Goal: Navigation & Orientation: Find specific page/section

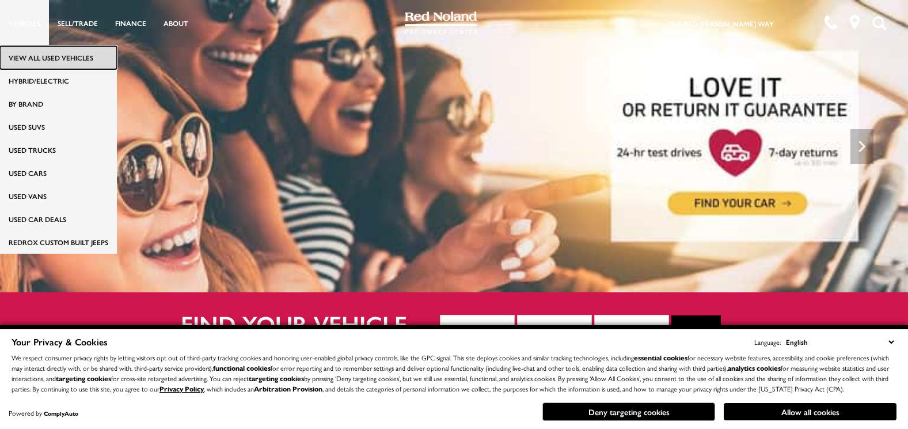
click at [40, 58] on link "View All Used Vehicles" at bounding box center [58, 57] width 117 height 23
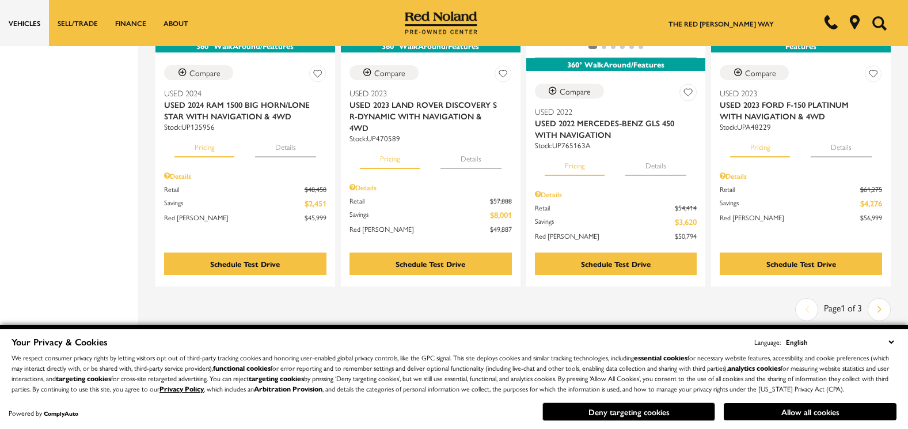
scroll to position [2051, 0]
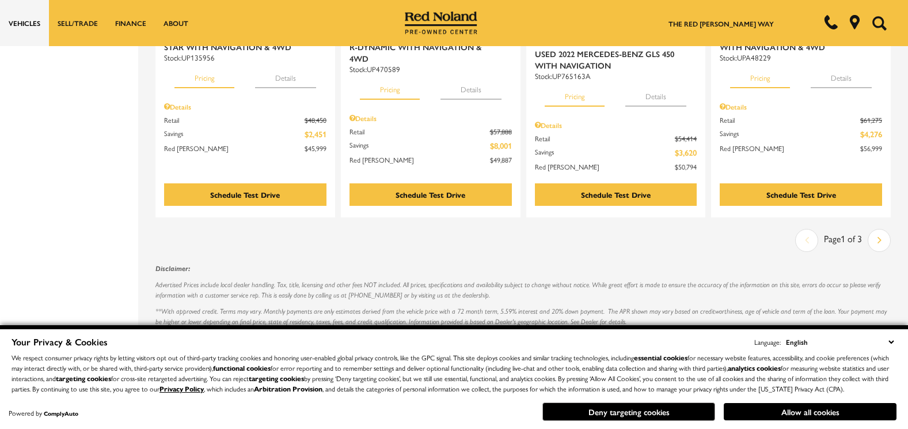
click at [821, 229] on div "Last Page 1 of 3 Next" at bounding box center [843, 240] width 96 height 23
click at [882, 230] on icon "next page" at bounding box center [880, 239] width 4 height 18
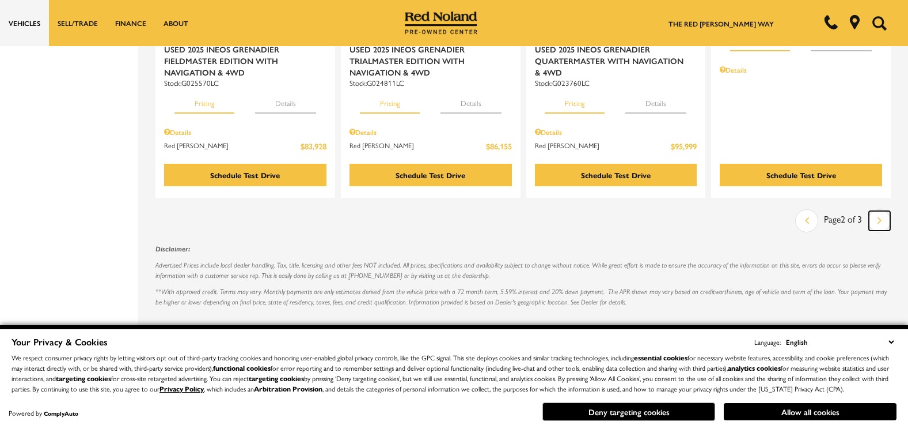
scroll to position [2143, 0]
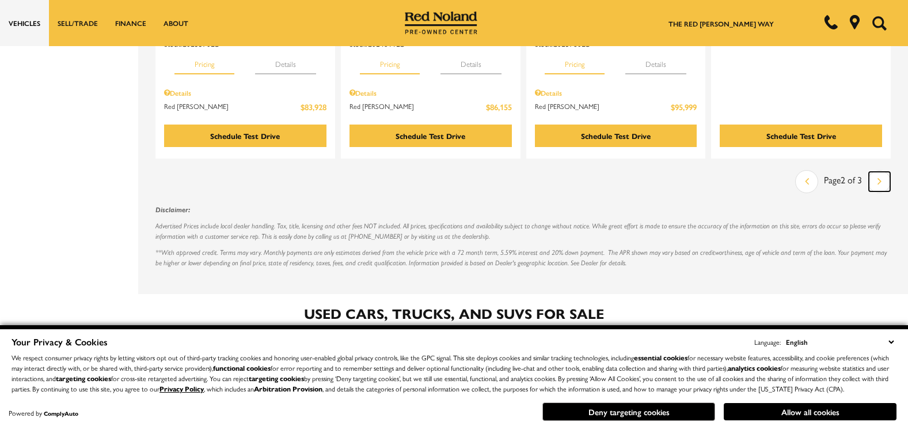
click at [882, 172] on icon "next page" at bounding box center [880, 181] width 4 height 18
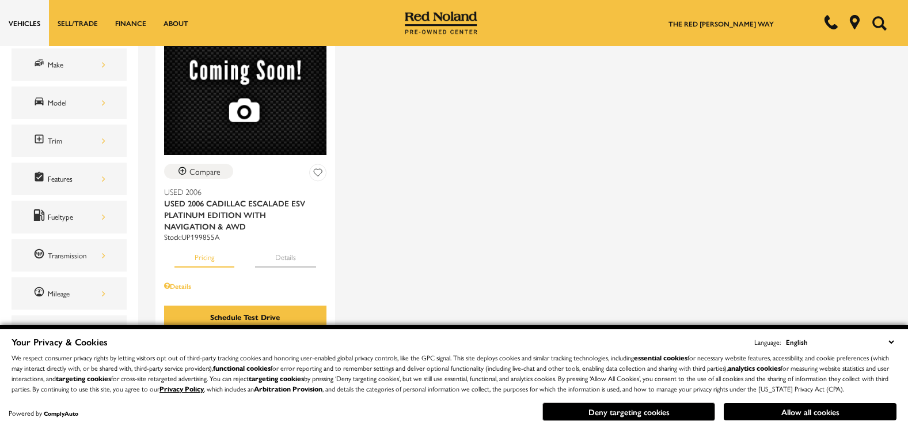
scroll to position [207, 0]
